Goal: Use online tool/utility: Utilize a website feature to perform a specific function

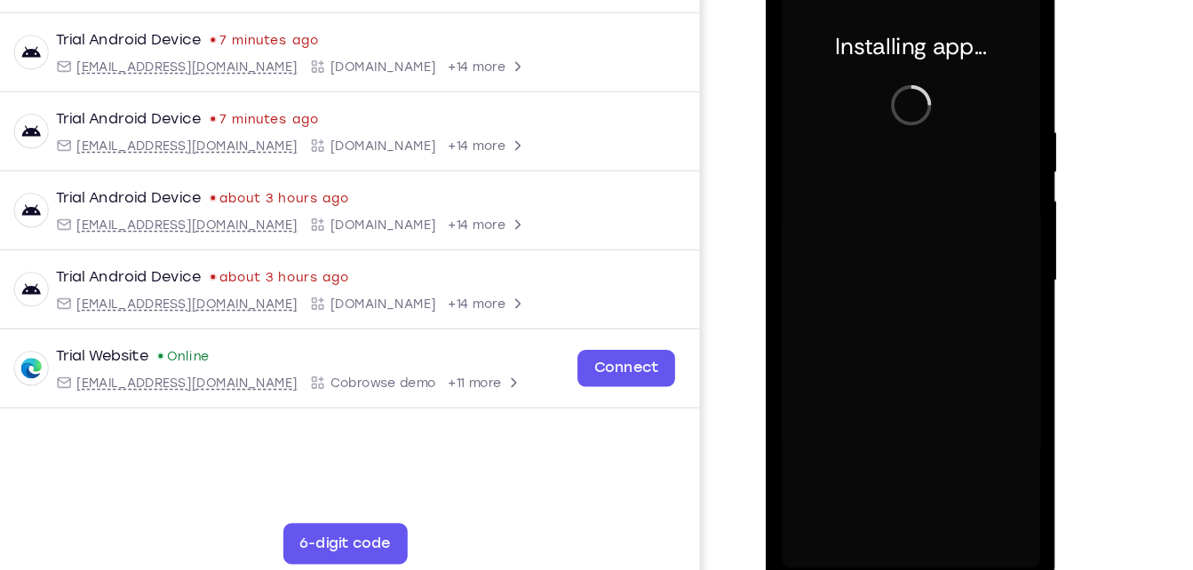
scroll to position [236, 0]
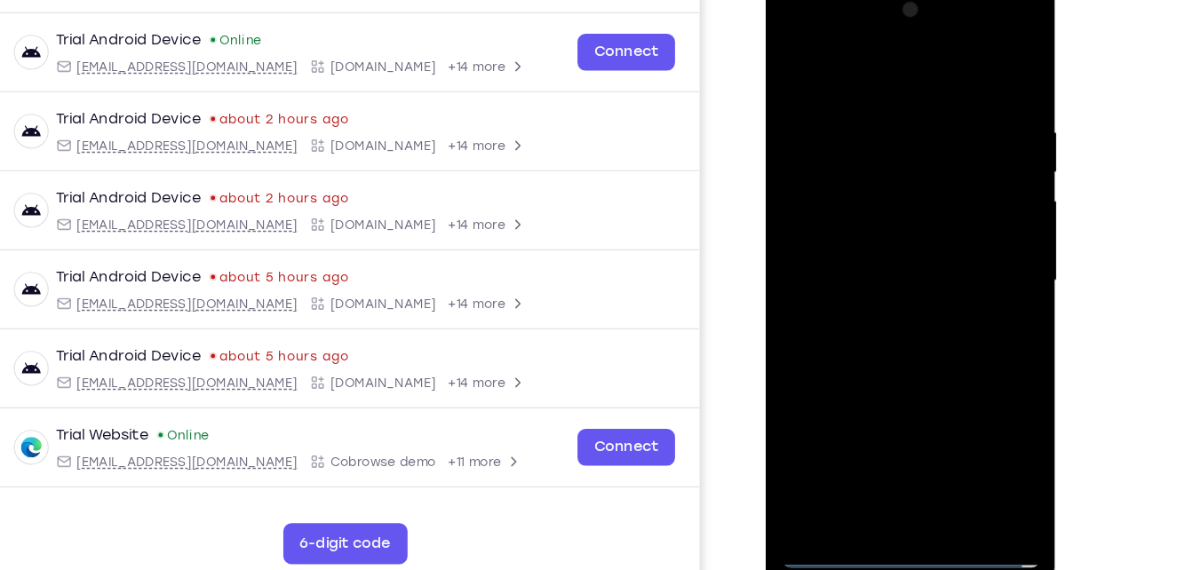
click at [880, 482] on div at bounding box center [891, 241] width 224 height 498
click at [983, 409] on div at bounding box center [891, 241] width 224 height 498
click at [832, 46] on div at bounding box center [891, 241] width 224 height 498
click at [965, 229] on div at bounding box center [891, 241] width 224 height 498
click at [875, 275] on div at bounding box center [891, 241] width 224 height 498
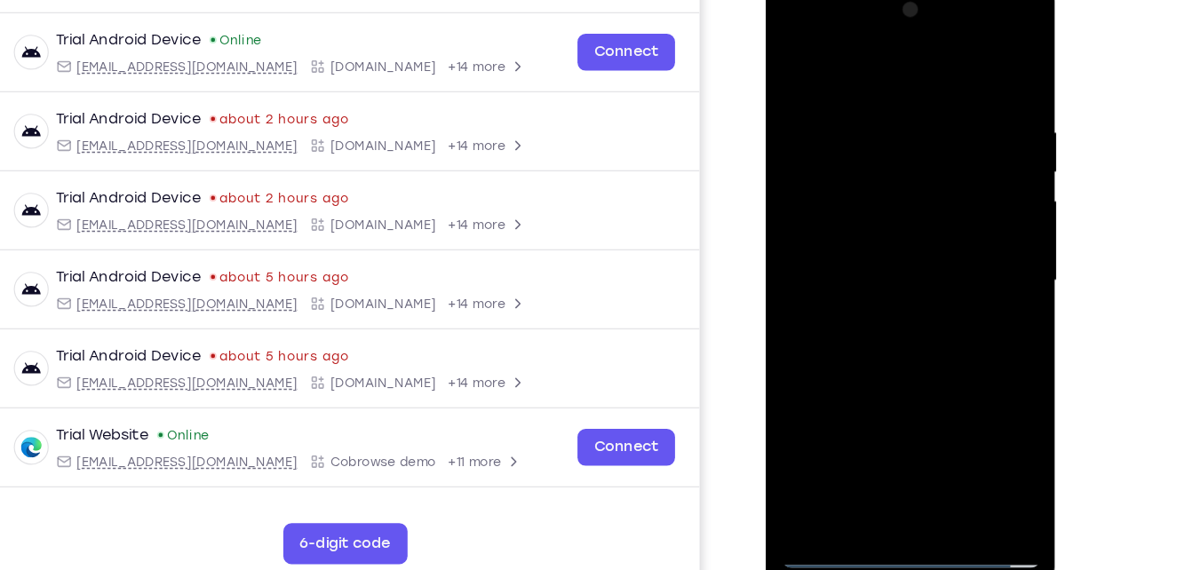
click at [886, 337] on div at bounding box center [891, 241] width 224 height 498
click at [868, 163] on div at bounding box center [891, 241] width 224 height 498
click at [875, 187] on div at bounding box center [891, 241] width 224 height 498
click at [915, 338] on div at bounding box center [891, 241] width 224 height 498
click at [795, 66] on div at bounding box center [891, 241] width 224 height 498
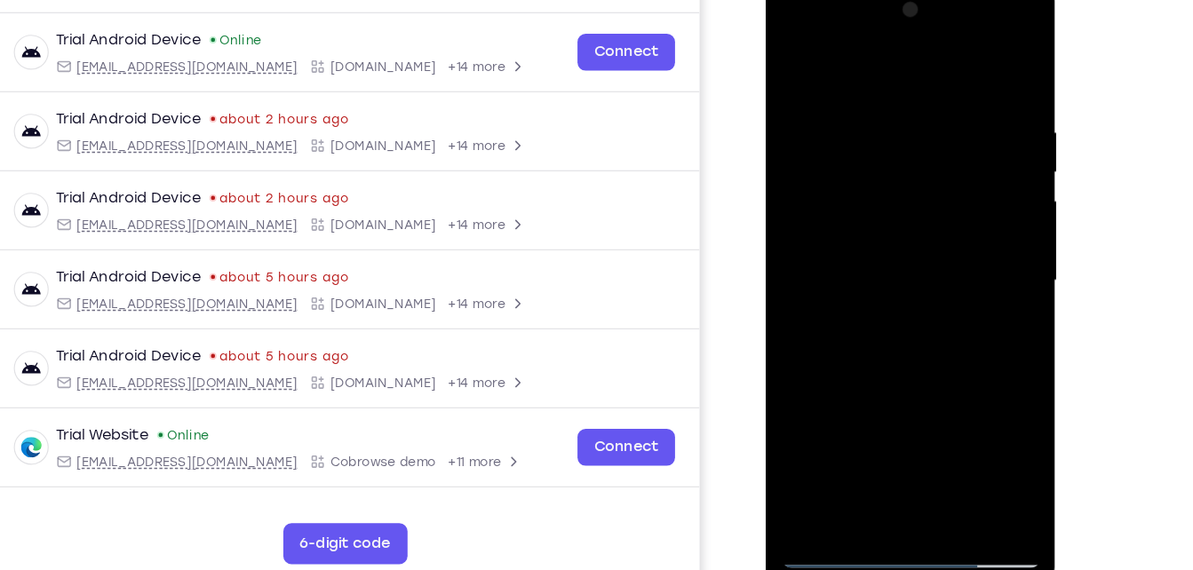
click at [795, 66] on div at bounding box center [891, 241] width 224 height 498
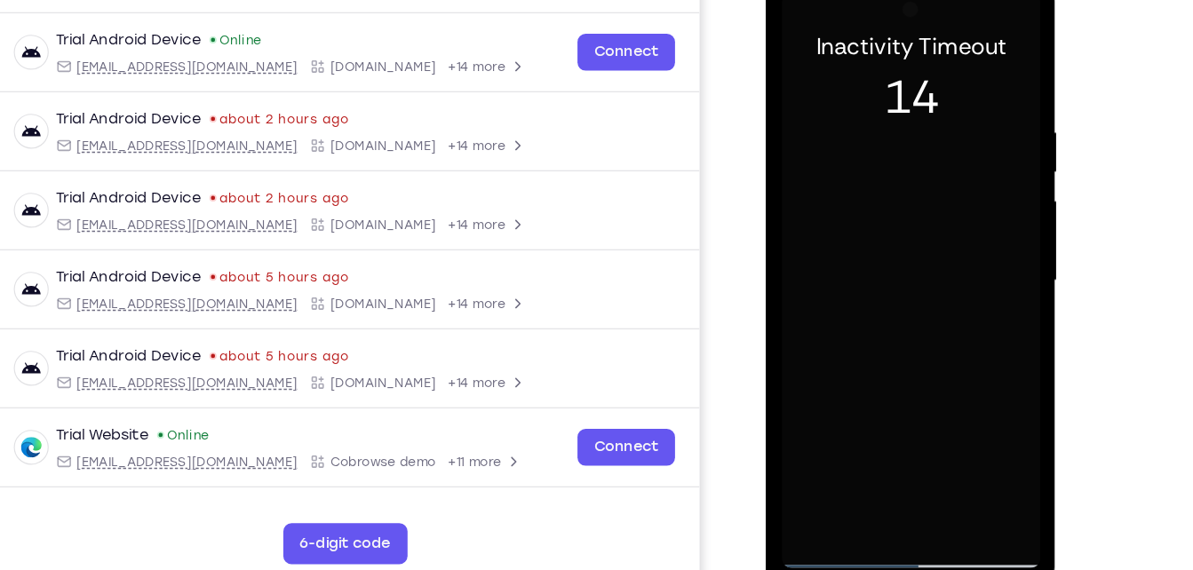
click at [925, 156] on div at bounding box center [891, 241] width 224 height 498
click at [826, 484] on div at bounding box center [891, 241] width 224 height 498
click at [872, 267] on div at bounding box center [891, 241] width 224 height 498
click at [824, 483] on div at bounding box center [891, 241] width 224 height 498
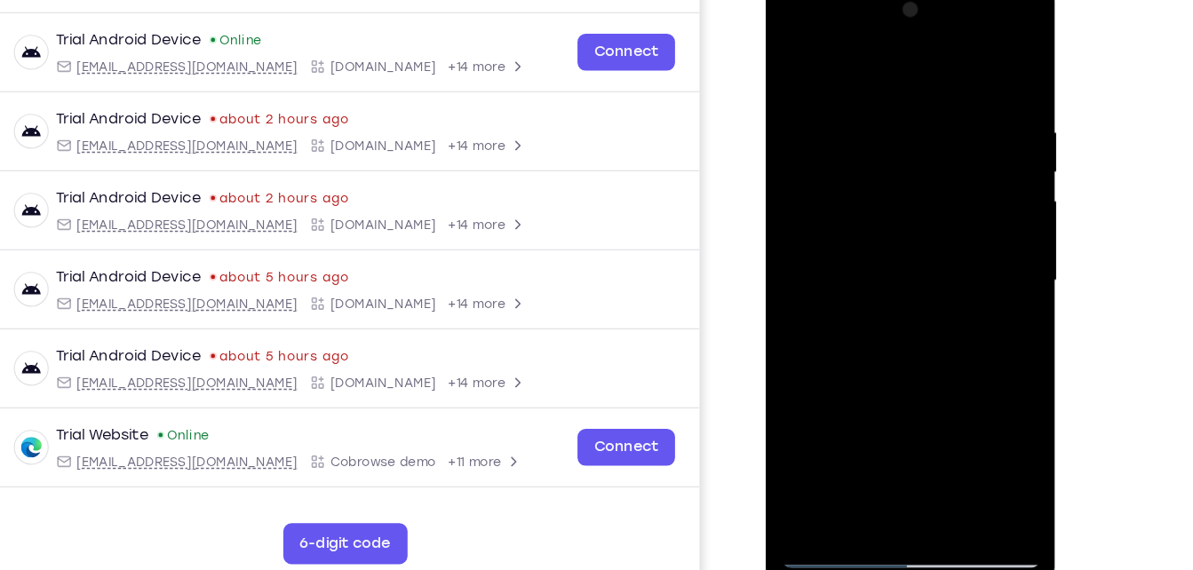
click at [965, 253] on div at bounding box center [891, 241] width 224 height 498
click at [860, 276] on div at bounding box center [891, 241] width 224 height 498
click at [824, 488] on div at bounding box center [891, 241] width 224 height 498
click at [860, 150] on div at bounding box center [891, 241] width 224 height 498
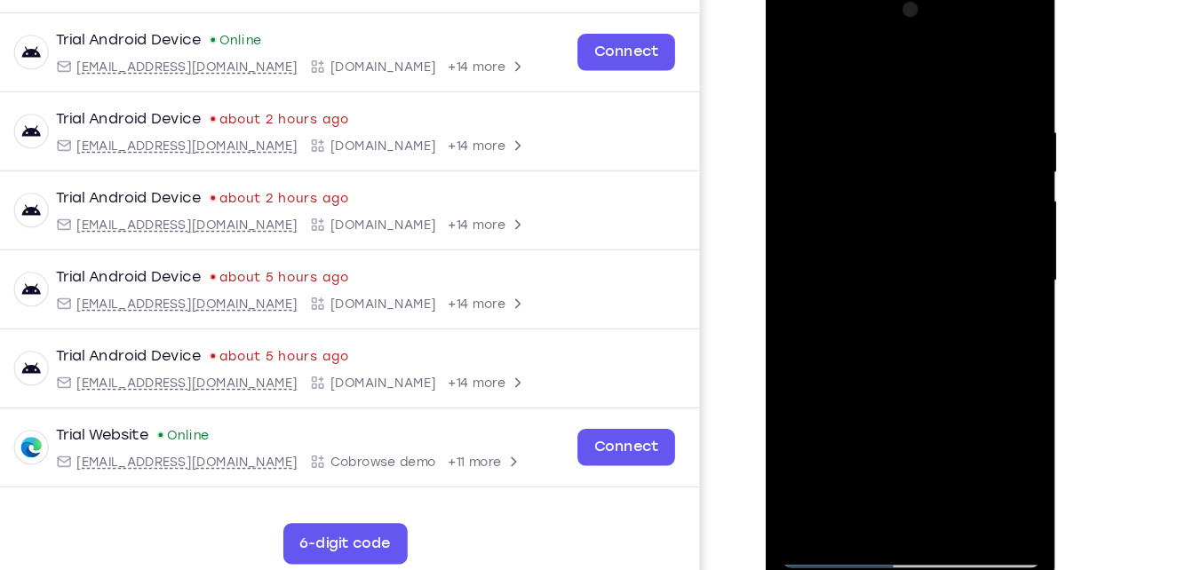
click at [870, 94] on div at bounding box center [891, 241] width 224 height 498
drag, startPoint x: 862, startPoint y: 418, endPoint x: 881, endPoint y: 196, distance: 223.0
click at [881, 196] on div at bounding box center [891, 241] width 224 height 498
drag, startPoint x: 881, startPoint y: 196, endPoint x: 909, endPoint y: 95, distance: 105.0
click at [909, 95] on div at bounding box center [891, 241] width 224 height 498
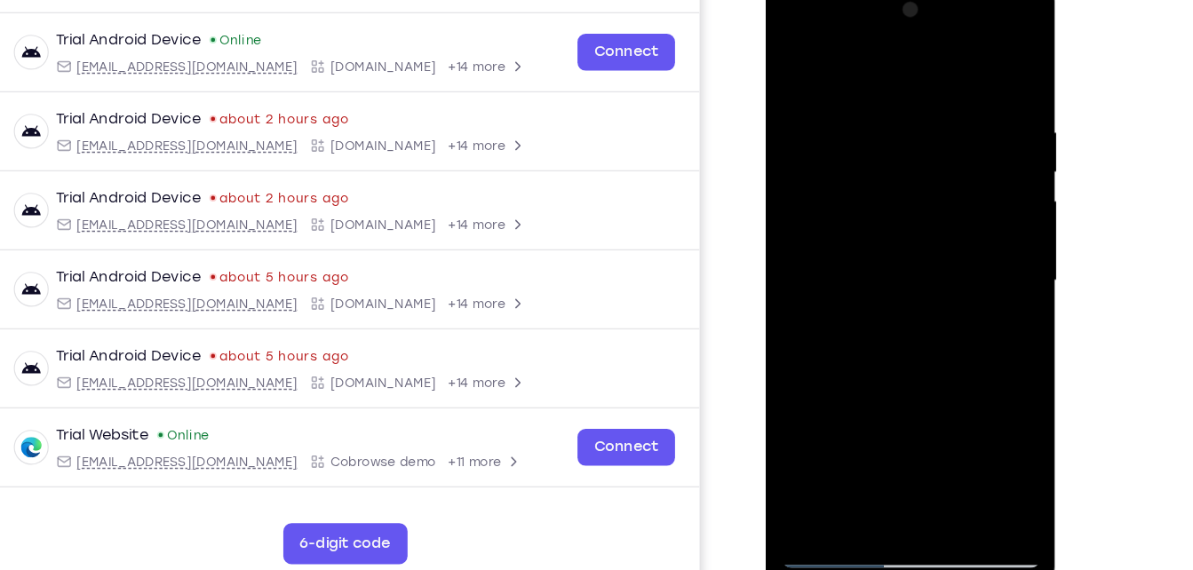
drag, startPoint x: 888, startPoint y: 231, endPoint x: 869, endPoint y: 393, distance: 162.9
click at [869, 393] on div at bounding box center [891, 241] width 224 height 498
click at [860, 164] on div at bounding box center [891, 241] width 224 height 498
click at [786, 63] on div at bounding box center [891, 241] width 224 height 498
click at [917, 99] on div at bounding box center [891, 241] width 224 height 498
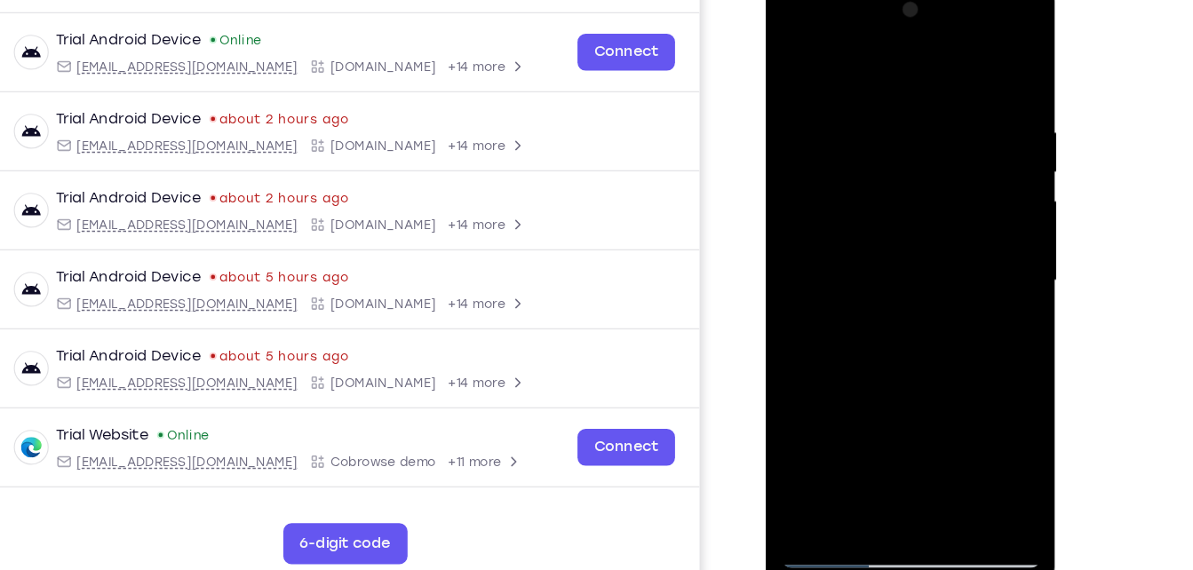
click at [909, 80] on div at bounding box center [891, 241] width 224 height 498
click at [895, 185] on div at bounding box center [891, 241] width 224 height 498
click at [792, 64] on div at bounding box center [891, 241] width 224 height 498
click at [881, 390] on div at bounding box center [891, 241] width 224 height 498
click at [793, 66] on div at bounding box center [891, 241] width 224 height 498
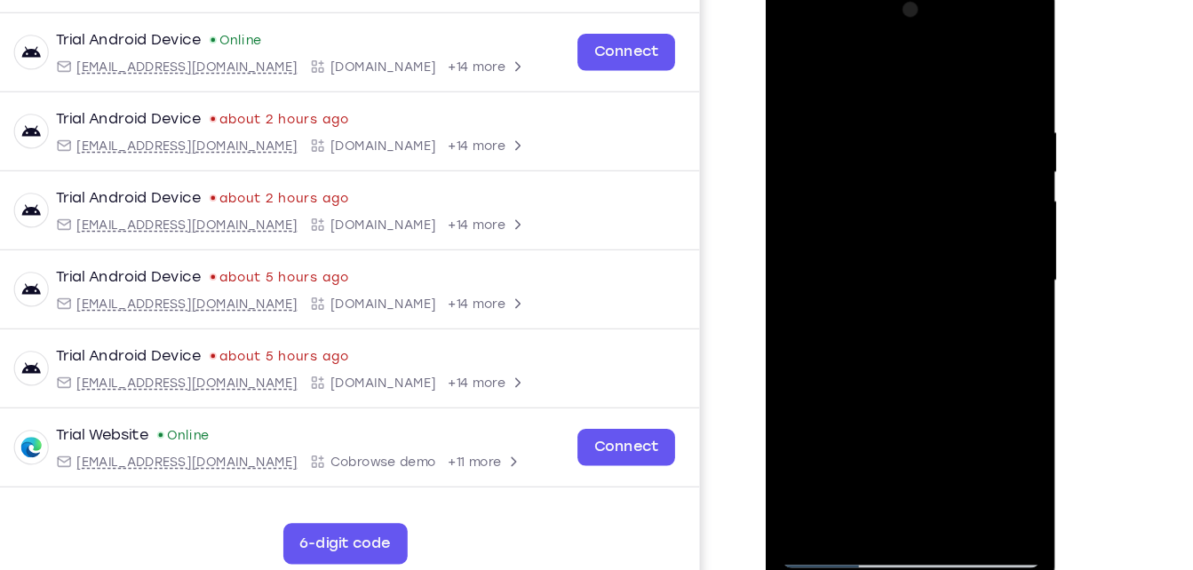
drag, startPoint x: 891, startPoint y: 344, endPoint x: 910, endPoint y: 119, distance: 225.5
click at [910, 119] on div at bounding box center [891, 241] width 224 height 498
click at [855, 337] on div at bounding box center [891, 241] width 224 height 498
click at [792, 66] on div at bounding box center [891, 241] width 224 height 498
drag, startPoint x: 896, startPoint y: 389, endPoint x: 927, endPoint y: 75, distance: 316.0
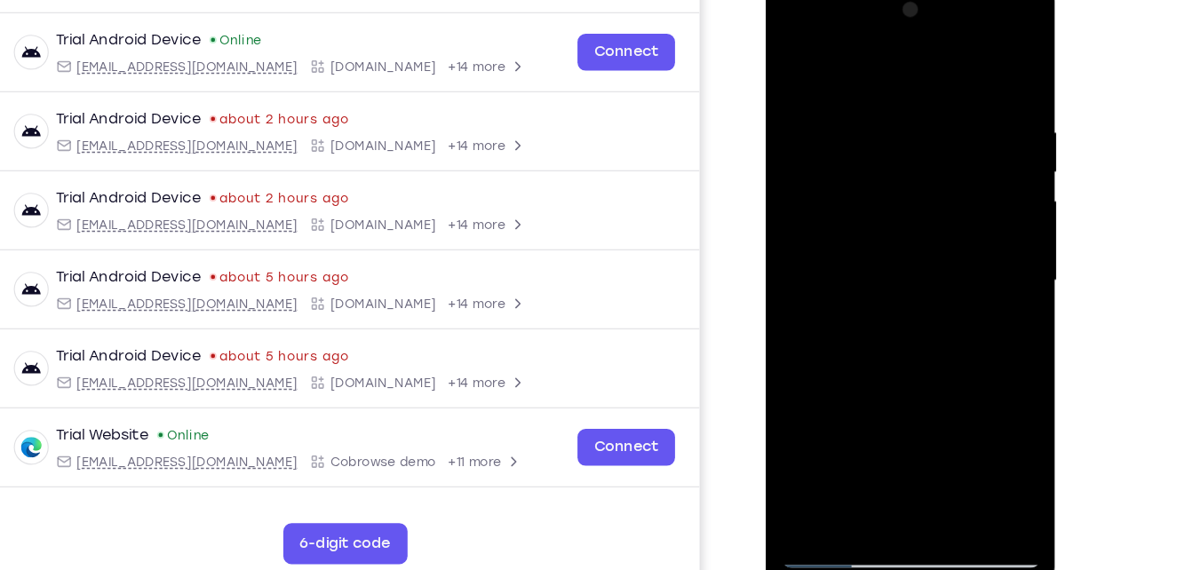
click at [927, 75] on div at bounding box center [891, 241] width 224 height 498
drag, startPoint x: 872, startPoint y: 406, endPoint x: 915, endPoint y: 62, distance: 346.5
click at [915, 62] on div at bounding box center [891, 241] width 224 height 498
drag, startPoint x: 864, startPoint y: 380, endPoint x: 913, endPoint y: 76, distance: 307.9
click at [913, 76] on div at bounding box center [891, 241] width 224 height 498
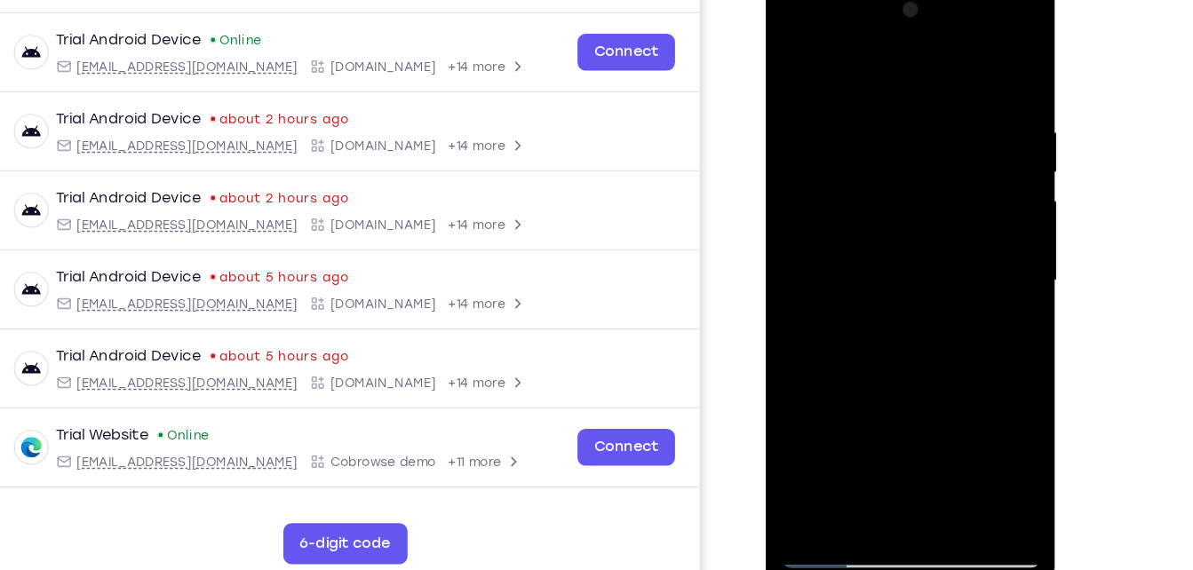
drag, startPoint x: 865, startPoint y: 423, endPoint x: 905, endPoint y: 108, distance: 317.0
click at [905, 108] on div at bounding box center [891, 241] width 224 height 498
drag, startPoint x: 860, startPoint y: 354, endPoint x: 918, endPoint y: 83, distance: 277.1
click at [918, 83] on div at bounding box center [891, 241] width 224 height 498
drag, startPoint x: 860, startPoint y: 413, endPoint x: 911, endPoint y: 100, distance: 316.8
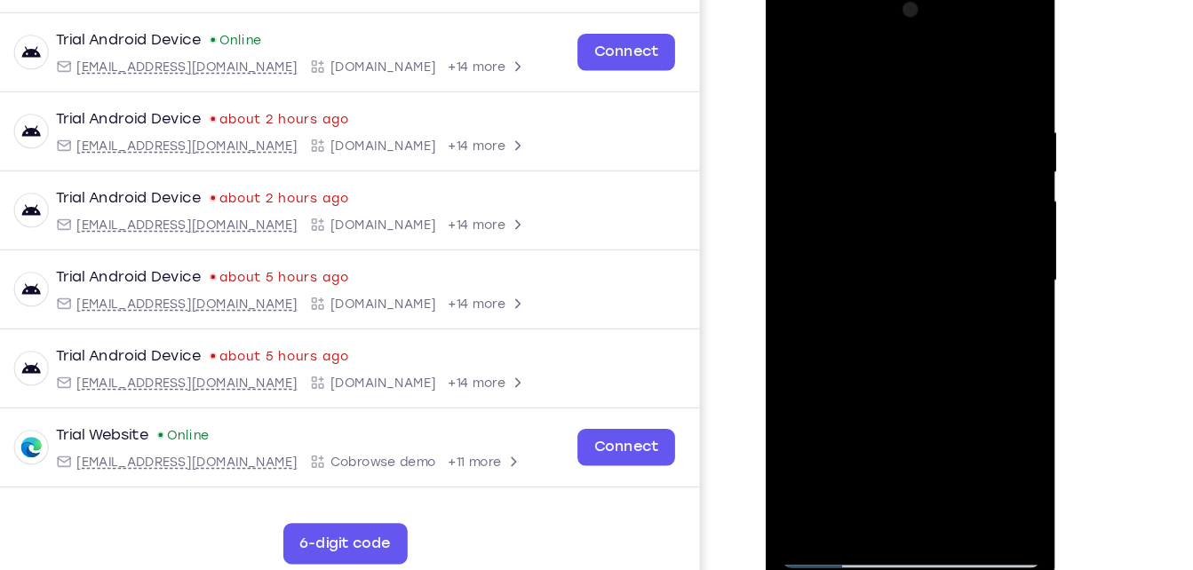
click at [911, 100] on div at bounding box center [891, 241] width 224 height 498
click at [856, 226] on div at bounding box center [891, 241] width 224 height 498
click at [837, 363] on div at bounding box center [891, 241] width 224 height 498
drag, startPoint x: 837, startPoint y: 363, endPoint x: 873, endPoint y: 99, distance: 267.2
click at [873, 99] on div at bounding box center [891, 241] width 224 height 498
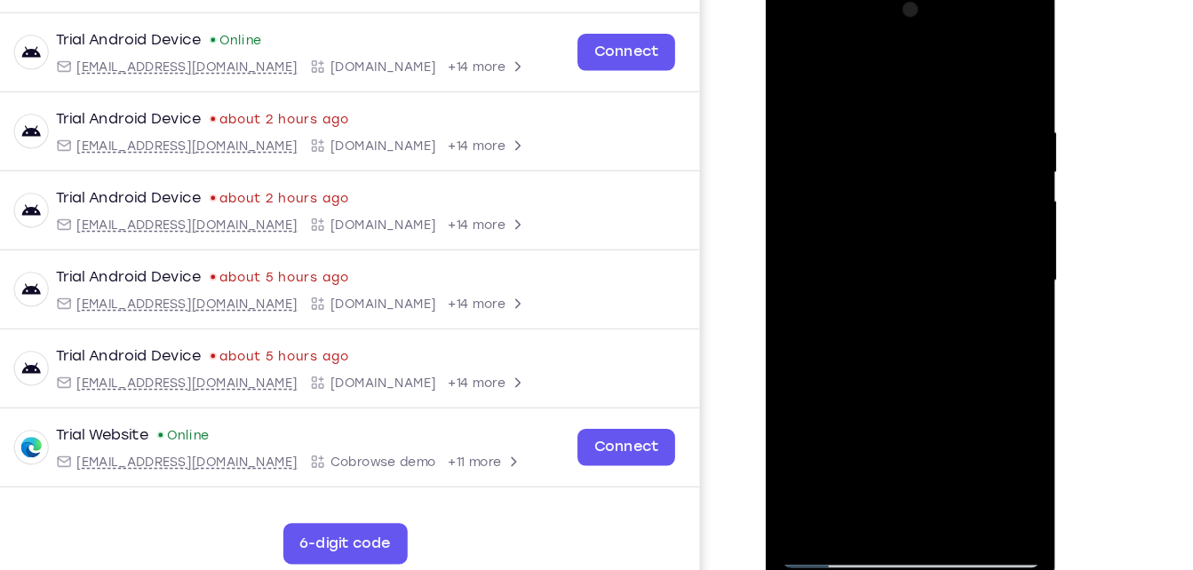
drag, startPoint x: 903, startPoint y: 130, endPoint x: 903, endPoint y: 205, distance: 75.5
click at [903, 205] on div at bounding box center [891, 241] width 224 height 498
click at [906, 165] on div at bounding box center [891, 241] width 224 height 498
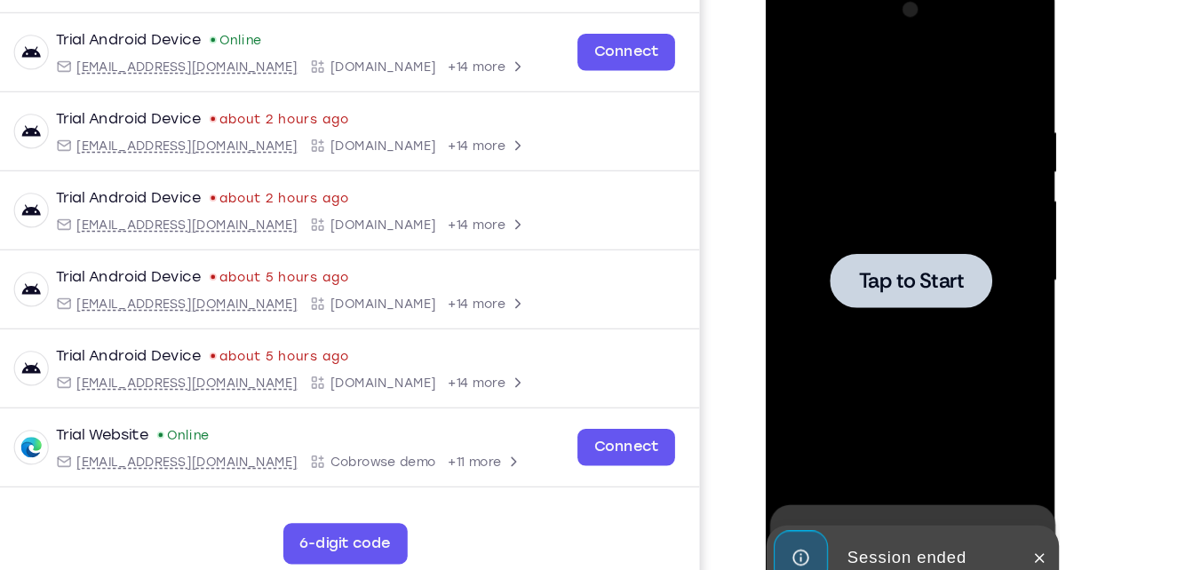
click at [862, 108] on div at bounding box center [891, 241] width 224 height 498
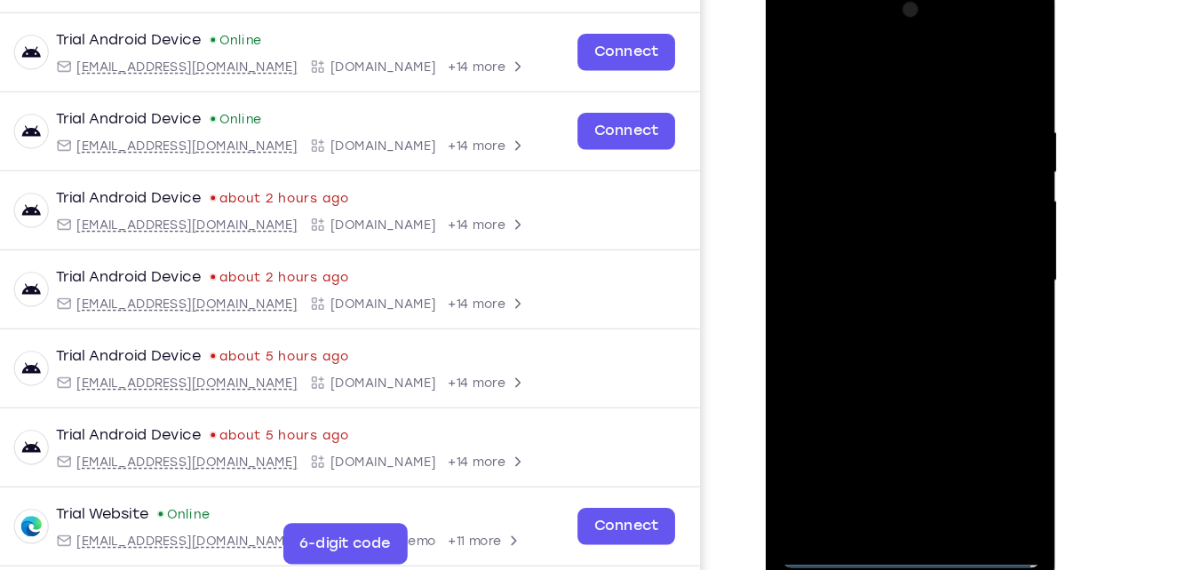
click at [892, 481] on div at bounding box center [891, 241] width 224 height 498
click at [967, 412] on div at bounding box center [891, 241] width 224 height 498
click at [862, 76] on div at bounding box center [891, 241] width 224 height 498
click at [978, 238] on div at bounding box center [891, 241] width 224 height 498
click at [872, 275] on div at bounding box center [891, 241] width 224 height 498
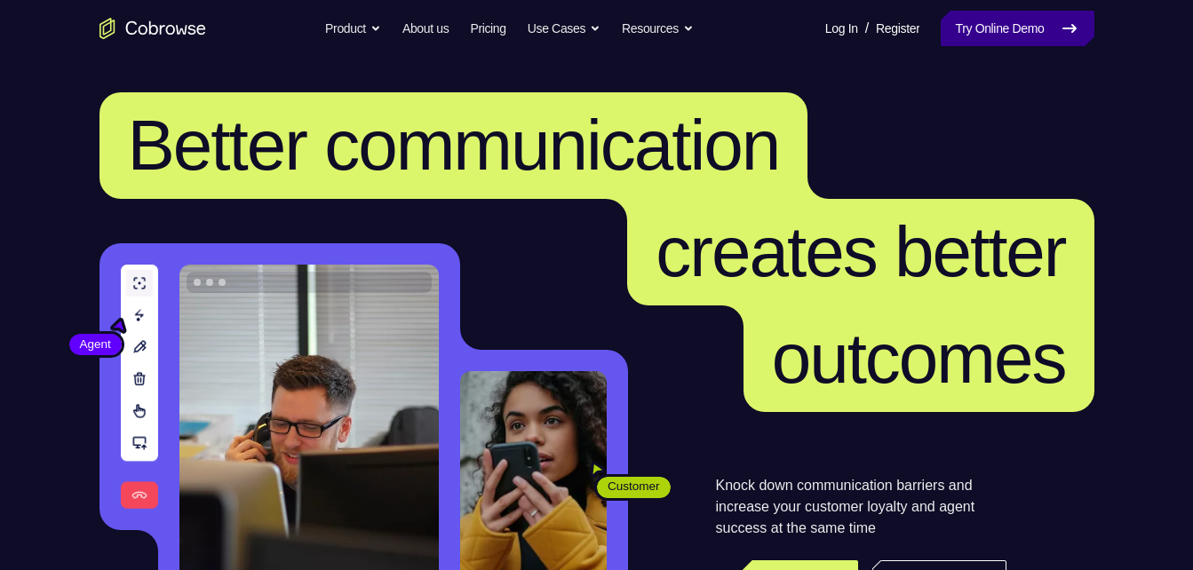
click at [989, 41] on link "Try Online Demo" at bounding box center [1017, 29] width 153 height 36
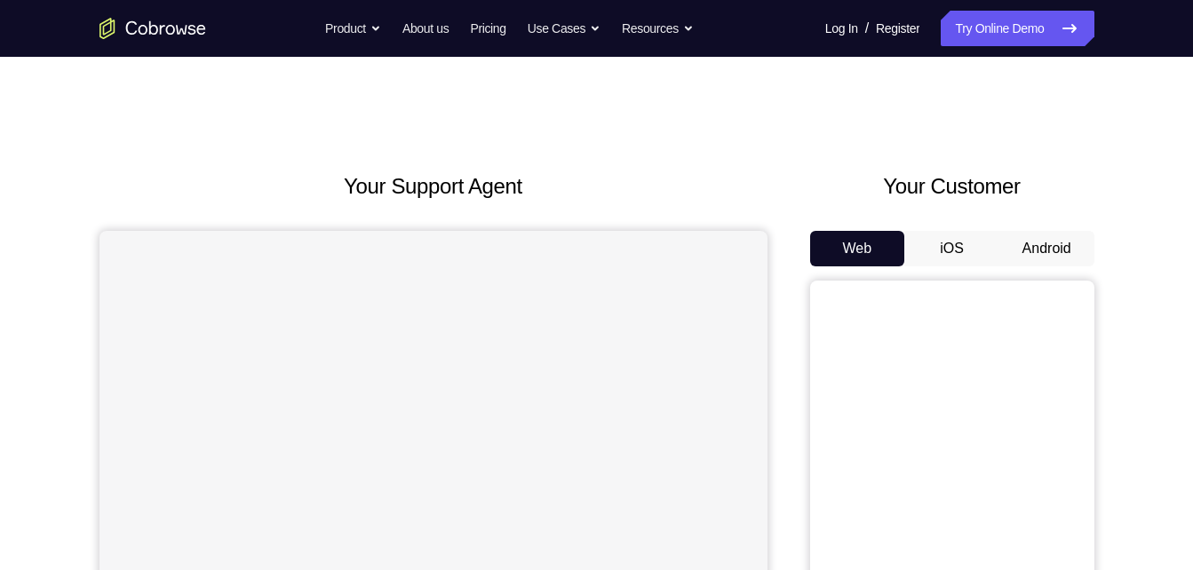
click at [1031, 237] on button "Android" at bounding box center [1046, 249] width 95 height 36
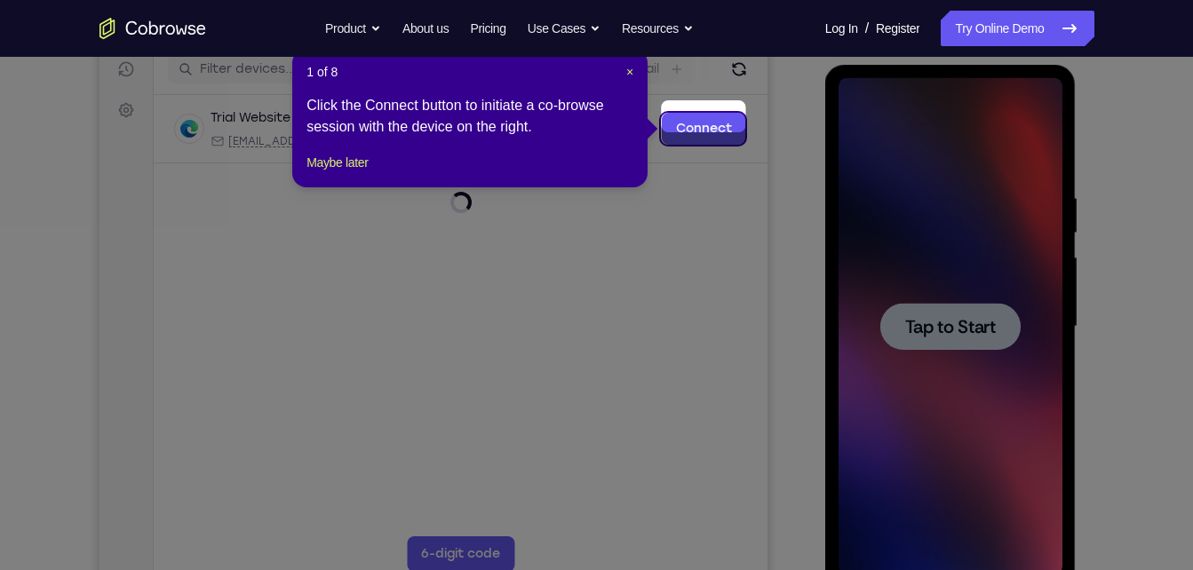
scroll to position [247, 0]
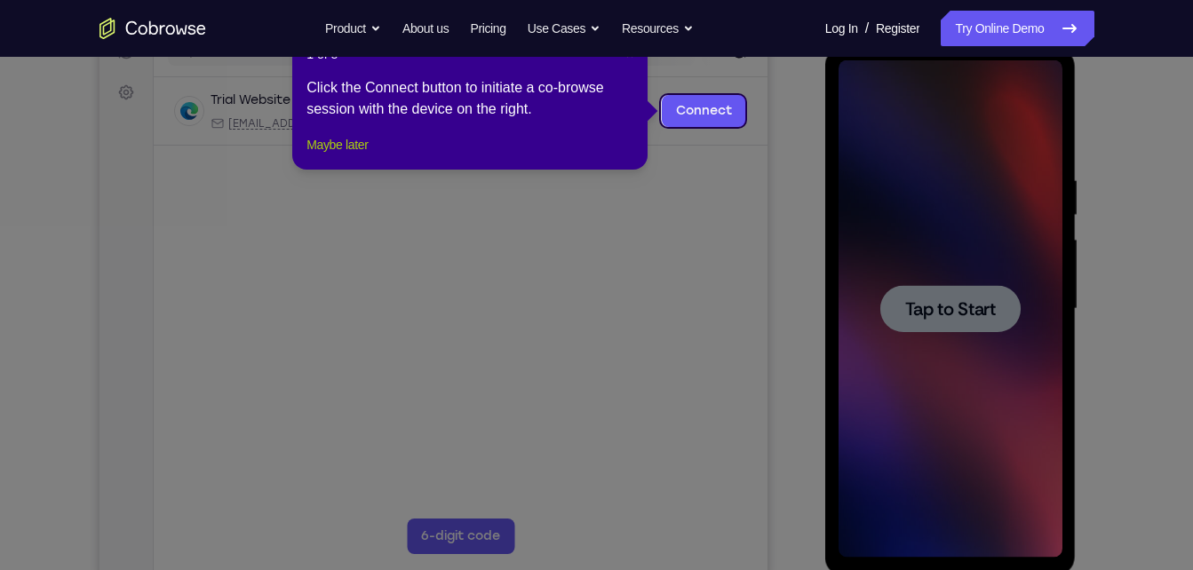
click at [334, 155] on button "Maybe later" at bounding box center [337, 144] width 61 height 21
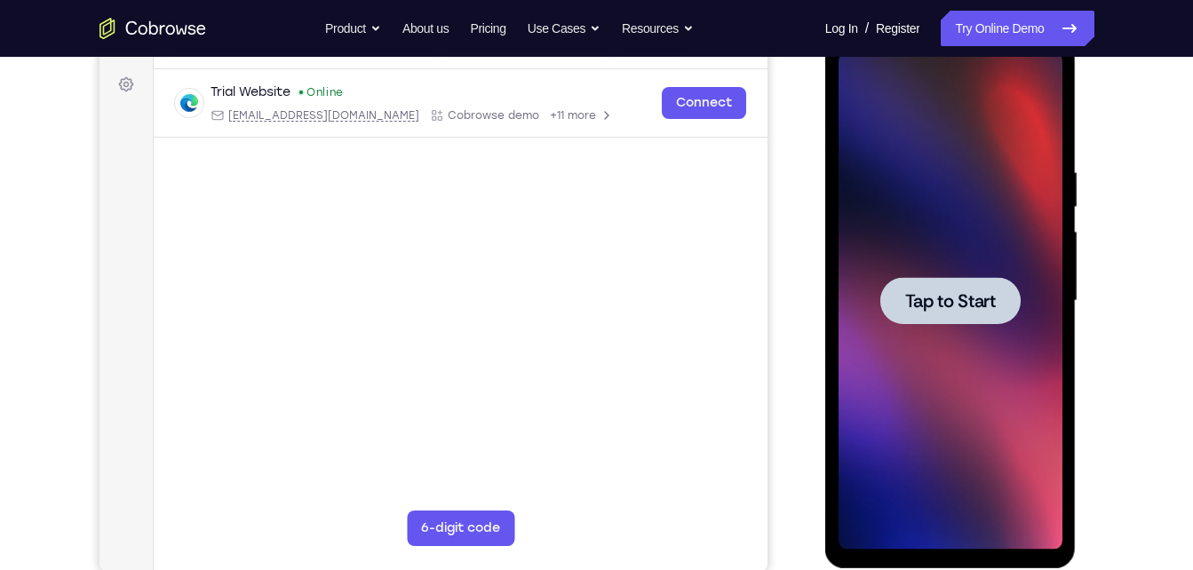
scroll to position [256, 0]
